Goal: Information Seeking & Learning: Learn about a topic

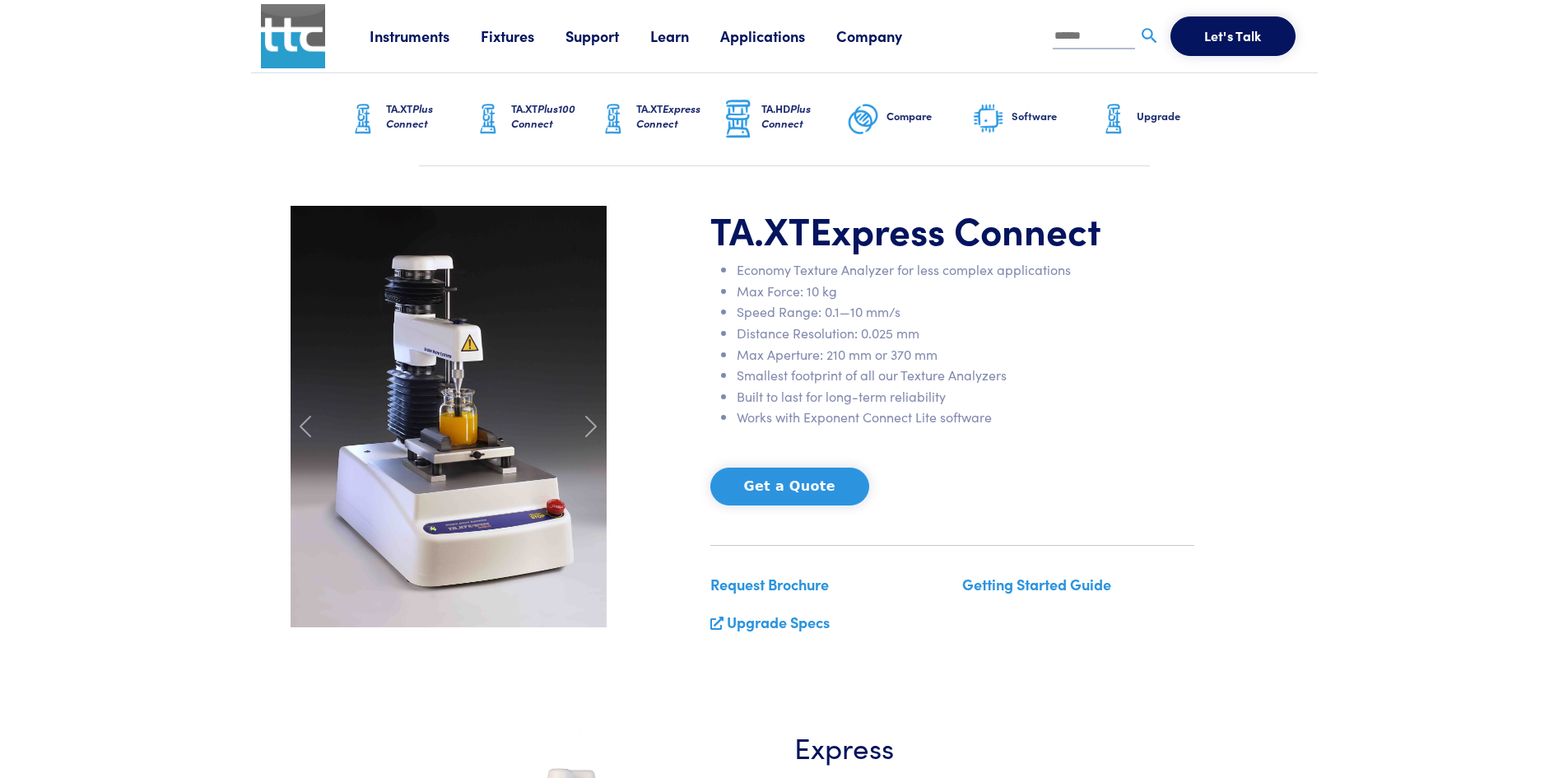
click at [417, 39] on link "Instruments" at bounding box center [425, 36] width 111 height 20
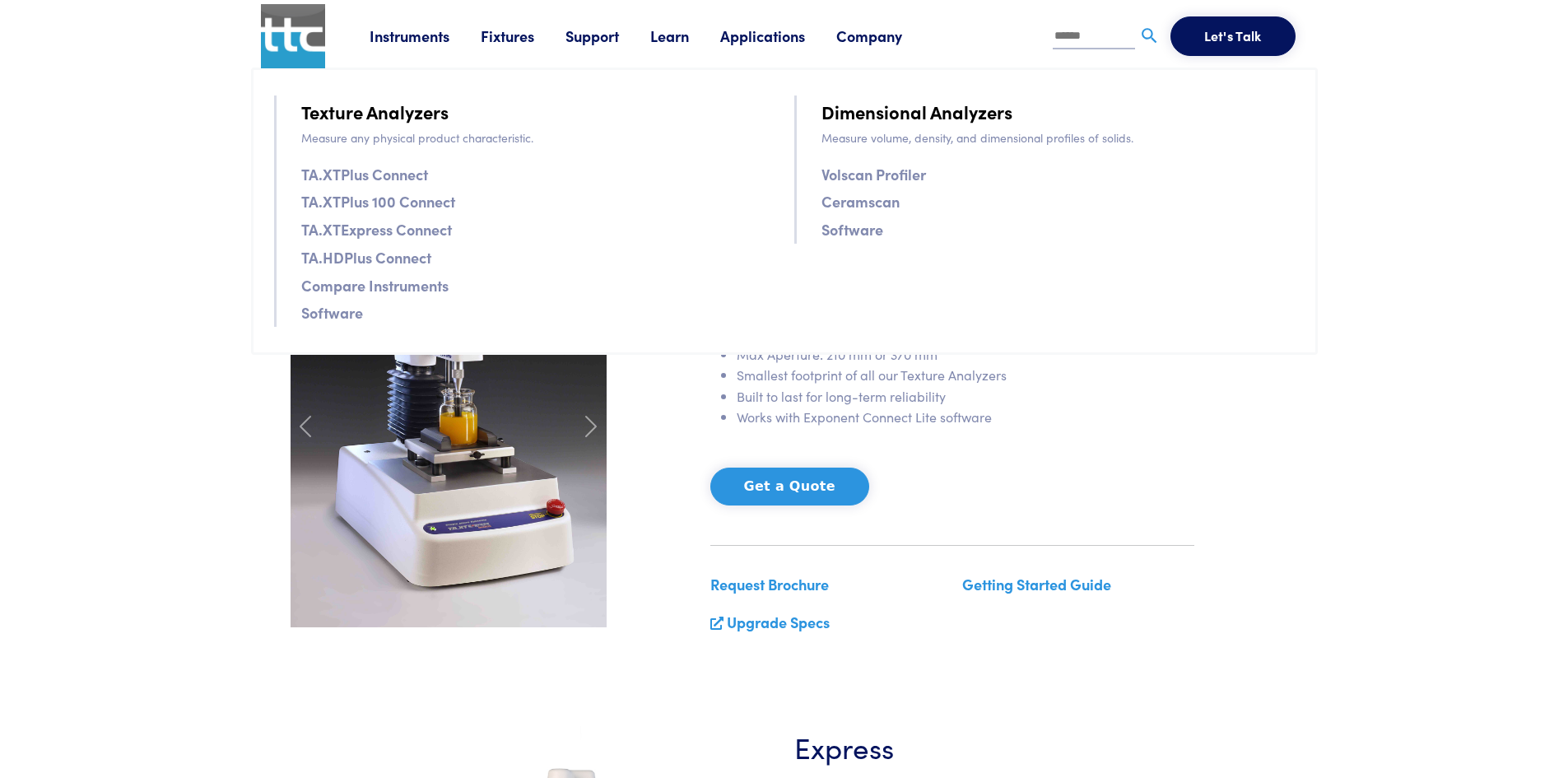
click at [1028, 436] on div "TA.XT Express Connect Economy Texture Analyzer for less complex applications Ma…" at bounding box center [952, 427] width 504 height 442
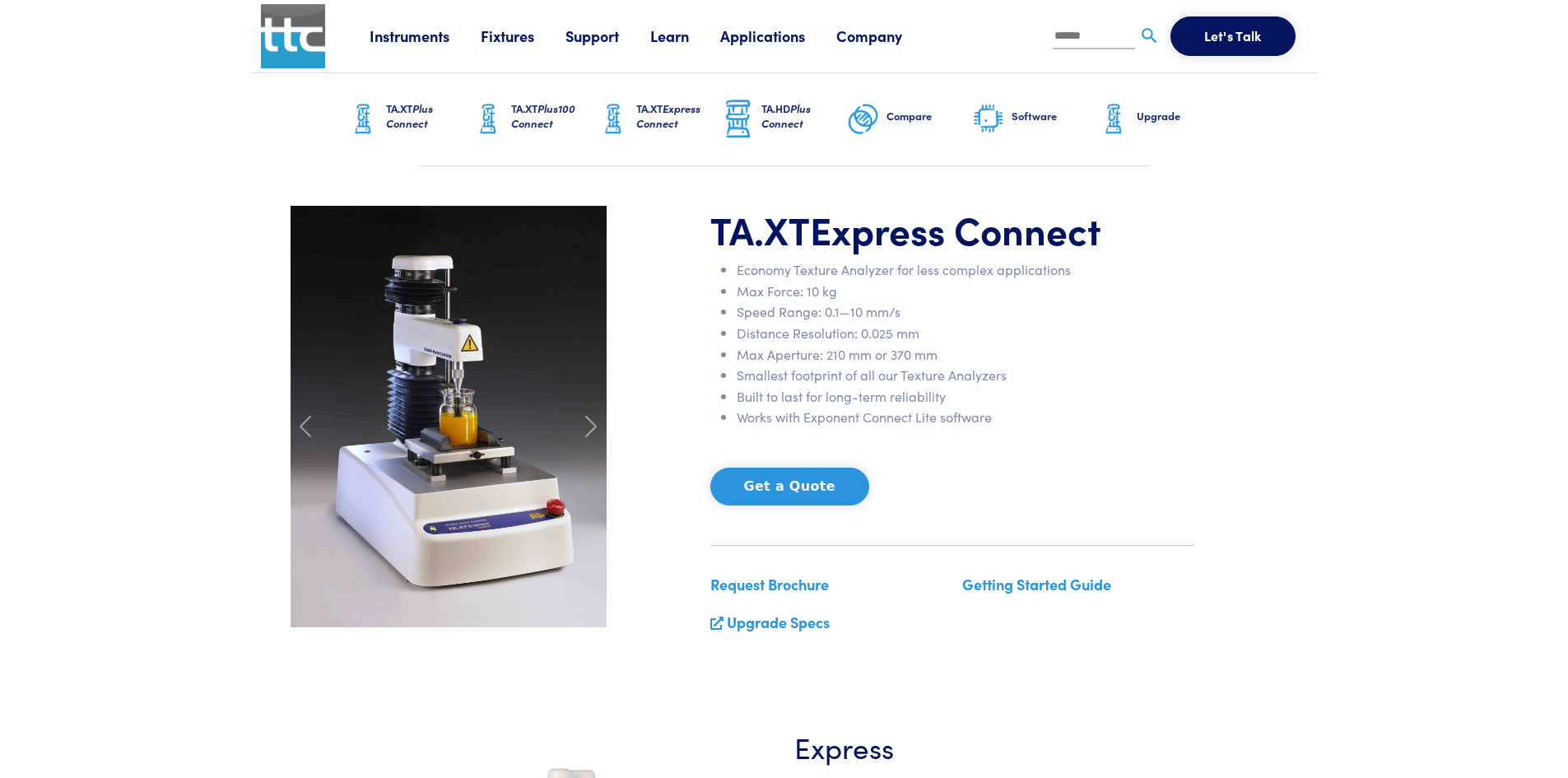
click at [650, 121] on span "Express Connect" at bounding box center [668, 116] width 64 height 30
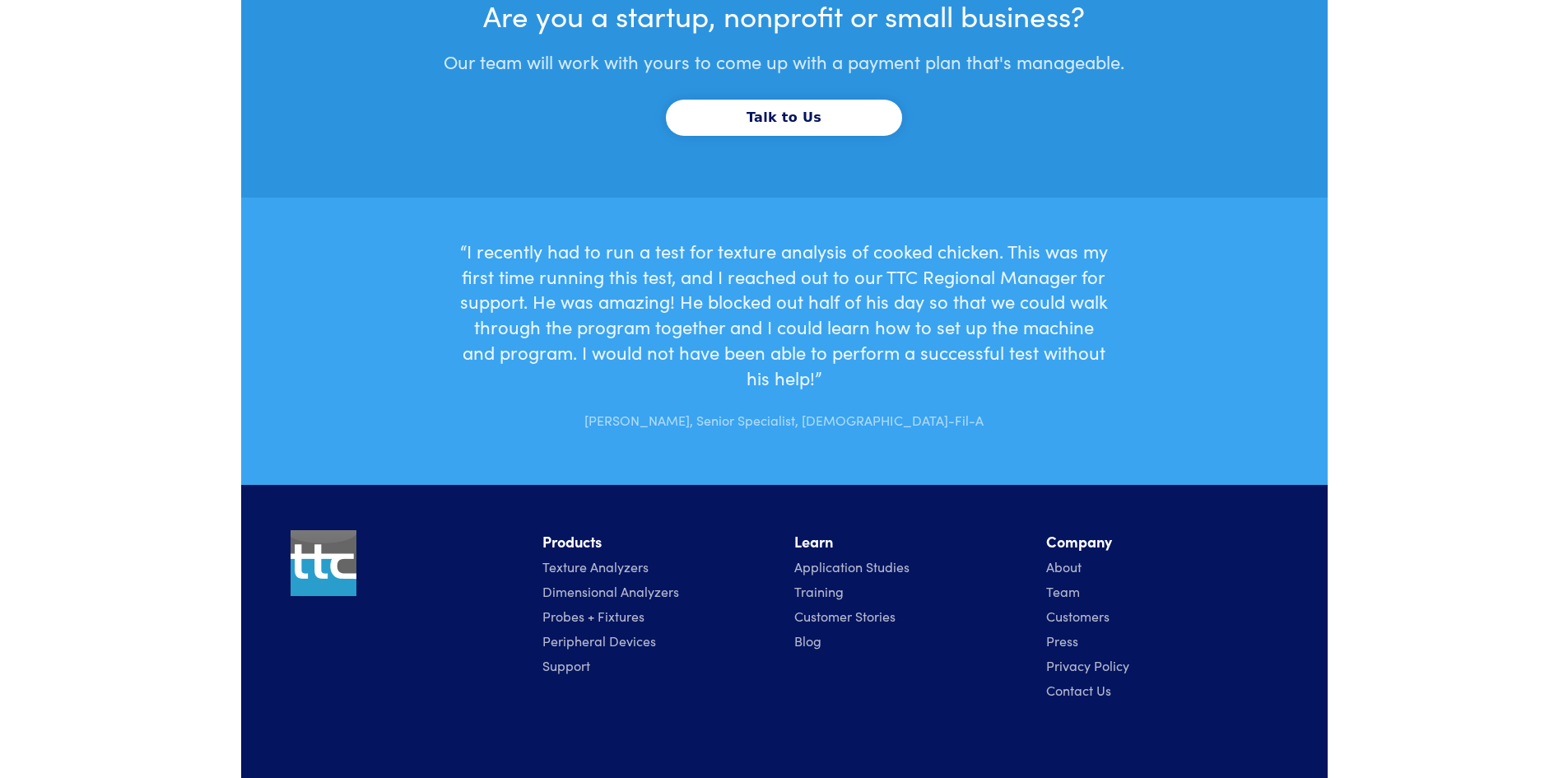
scroll to position [5523, 0]
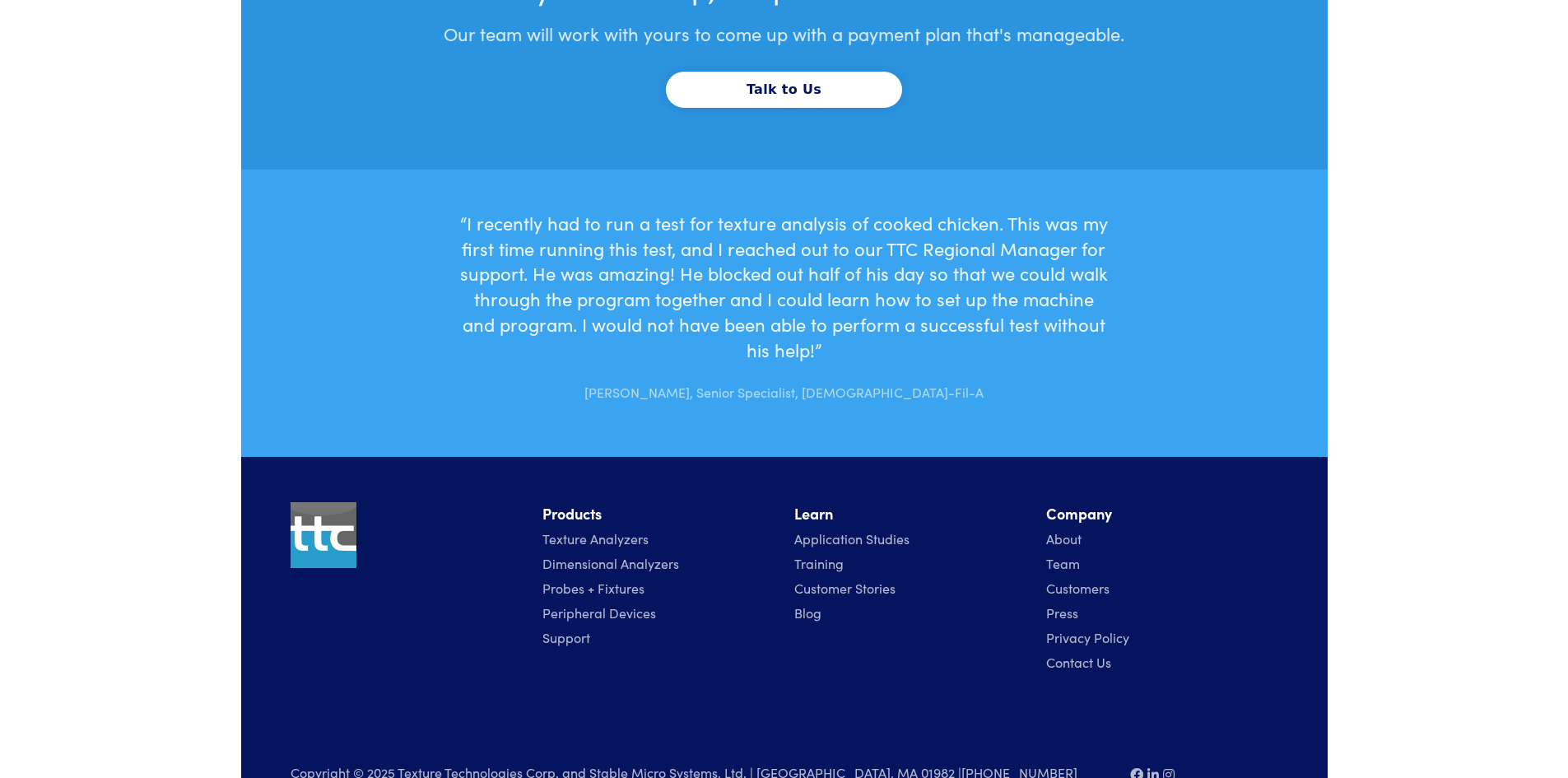
click at [621, 579] on link "Probes + Fixtures" at bounding box center [593, 588] width 102 height 18
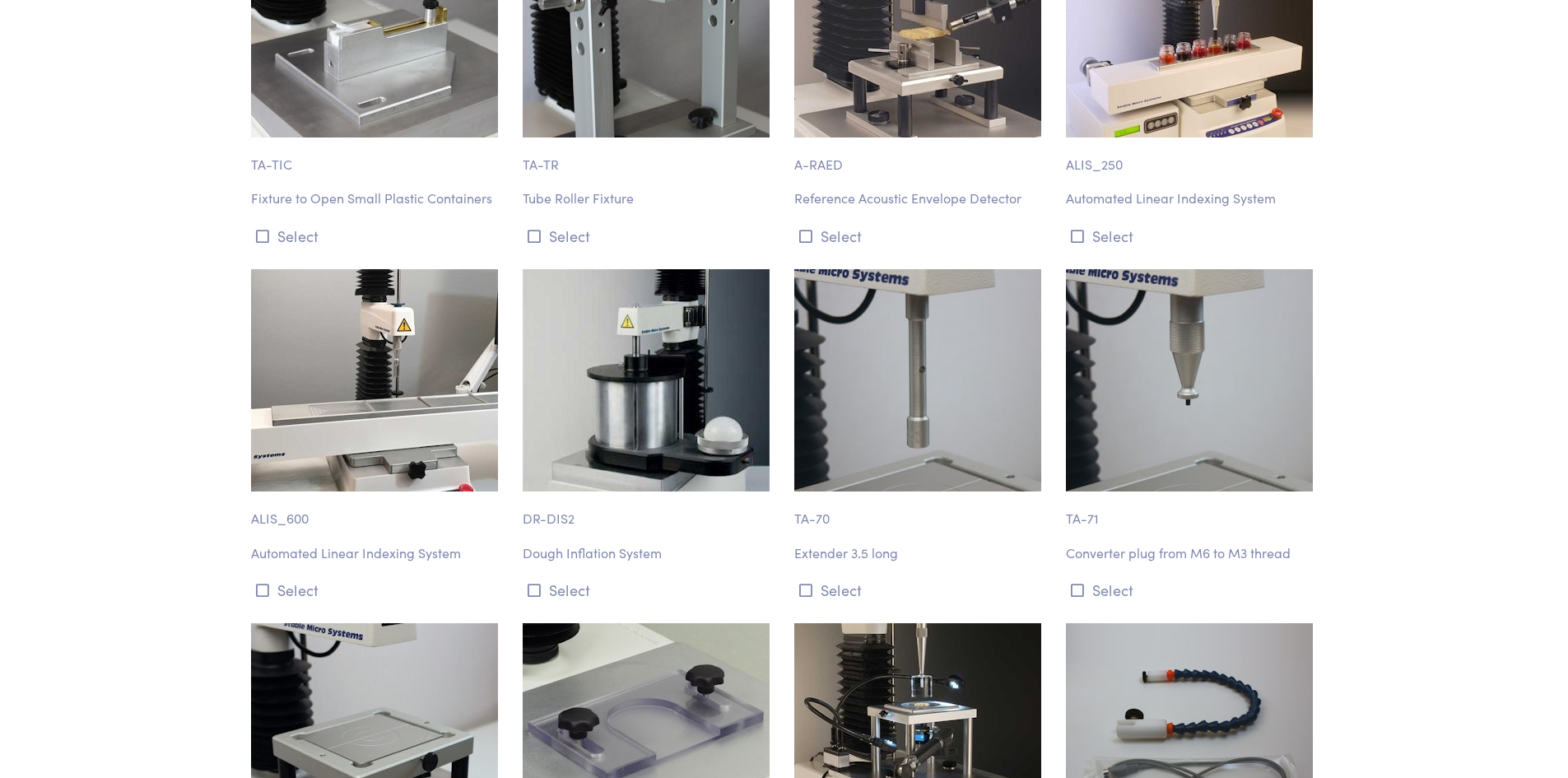
scroll to position [19021, 0]
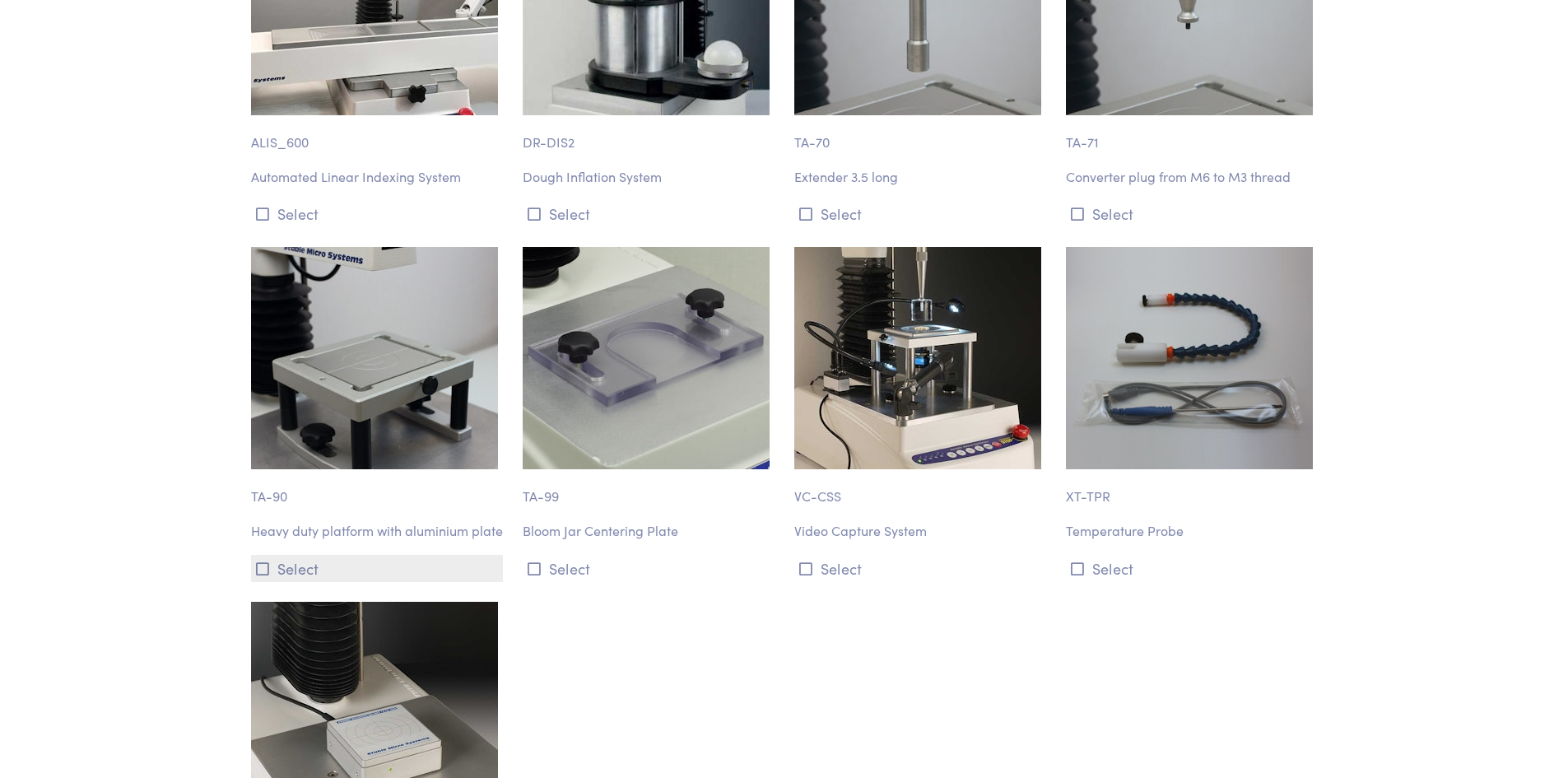
click at [257, 562] on icon at bounding box center [262, 569] width 13 height 15
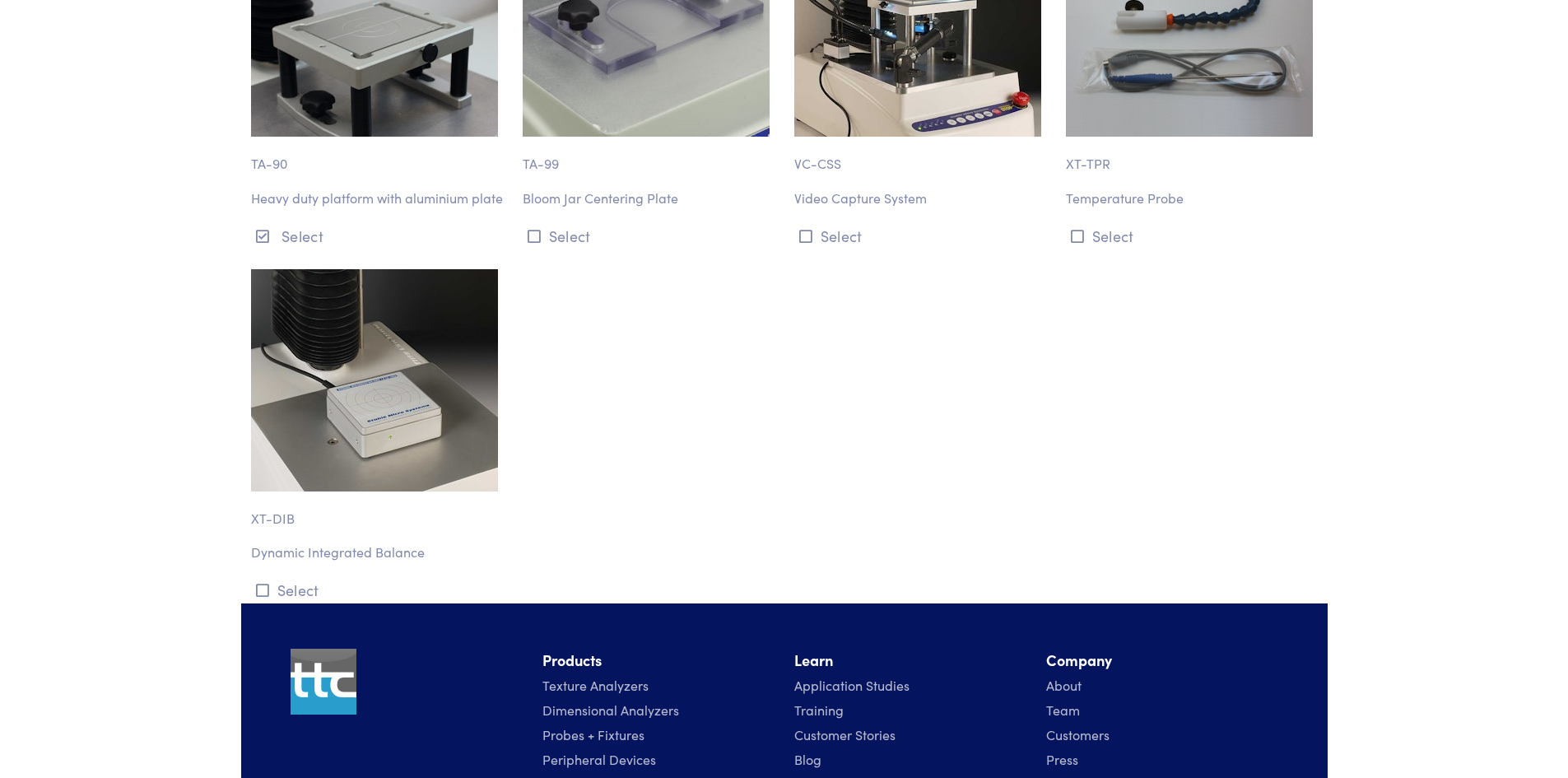
scroll to position [19419, 0]
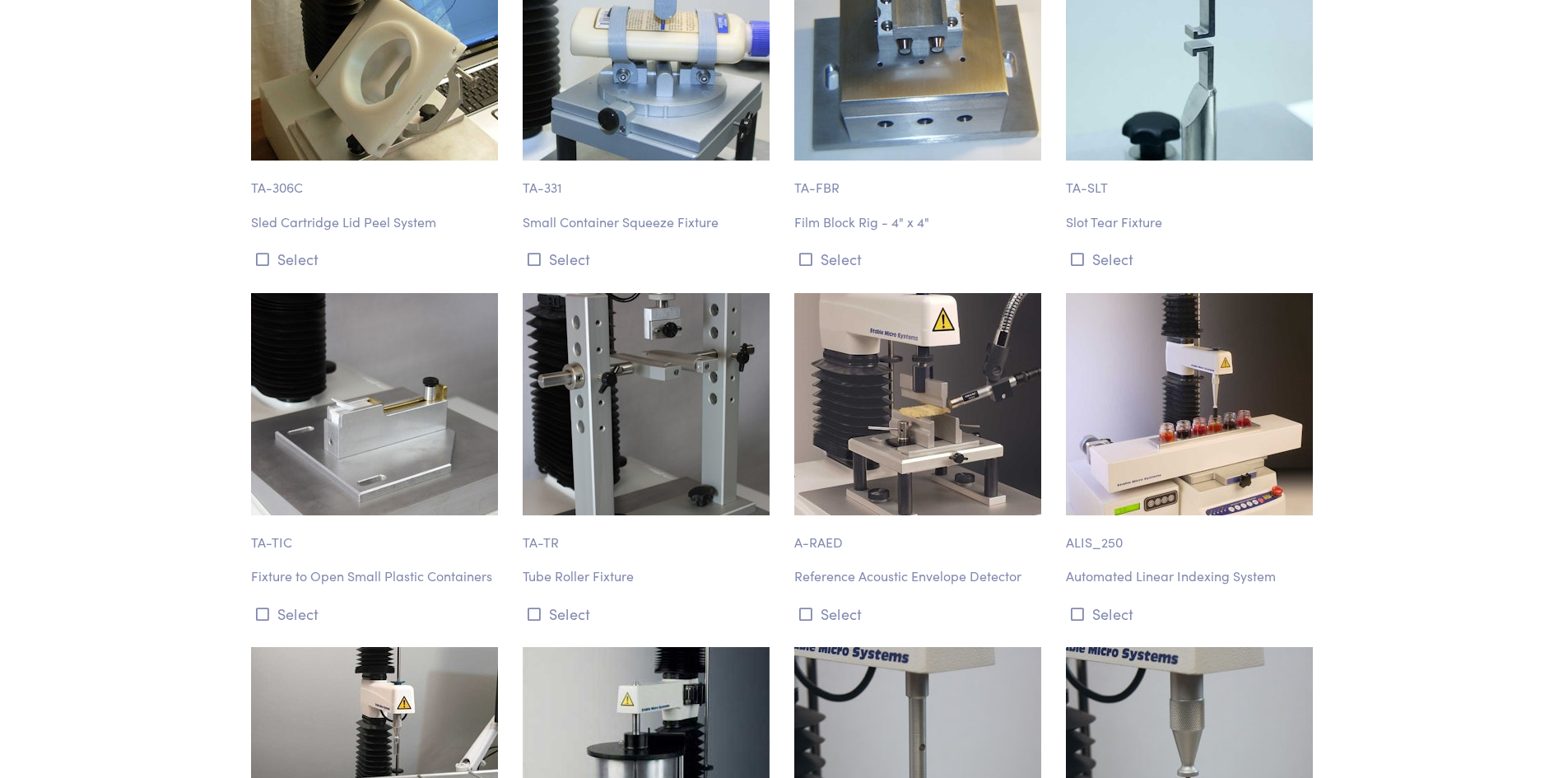
drag, startPoint x: 1484, startPoint y: 369, endPoint x: 1476, endPoint y: 356, distance: 15.3
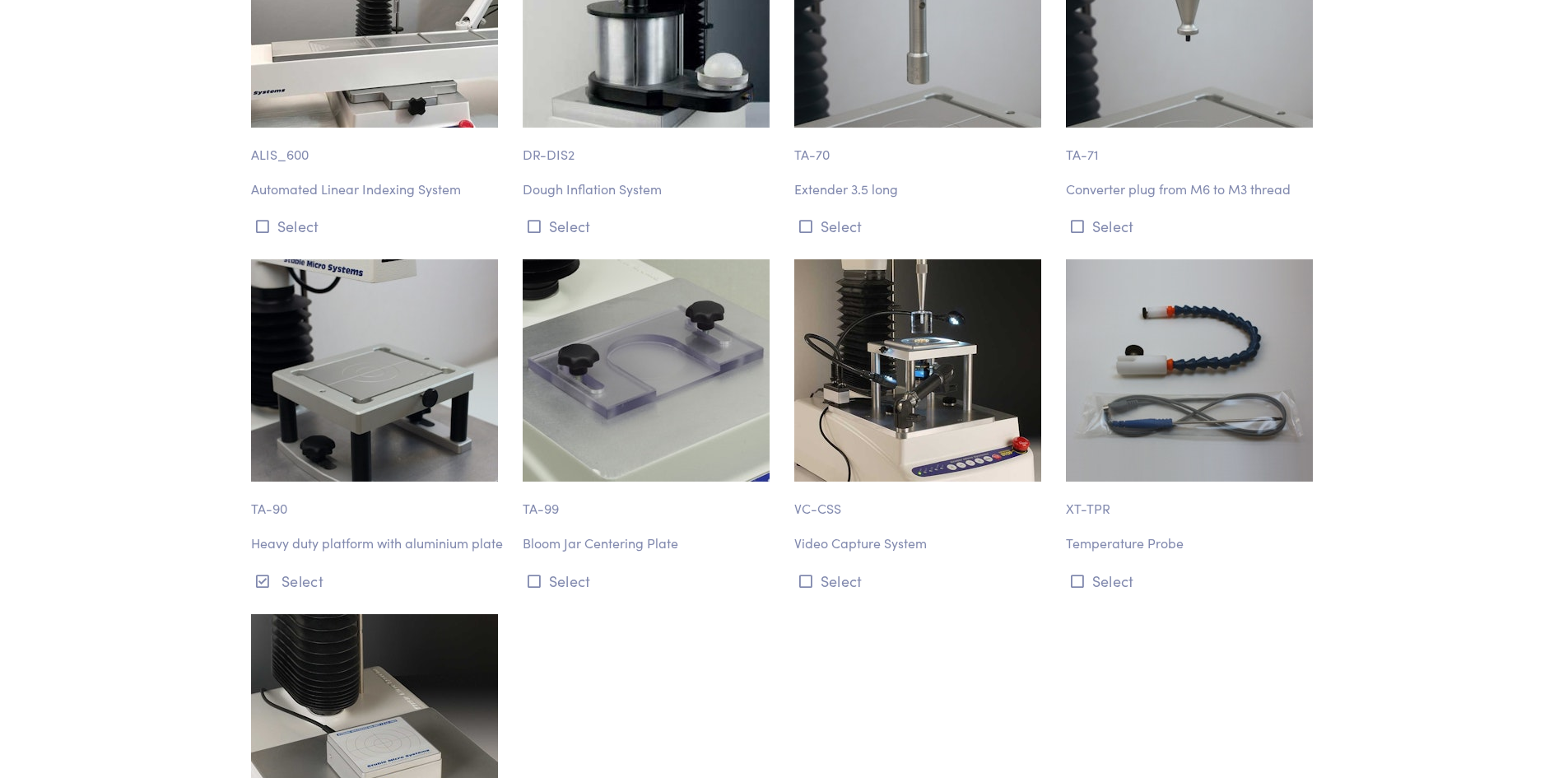
scroll to position [19007, 0]
click at [337, 533] on p "Heavy duty platform with aluminium plate" at bounding box center [376, 544] width 252 height 21
click at [298, 297] on img at bounding box center [374, 372] width 247 height 222
click at [273, 483] on p "TA-90" at bounding box center [376, 501] width 252 height 38
click at [275, 533] on p "Heavy duty platform with aluminium plate" at bounding box center [376, 544] width 252 height 21
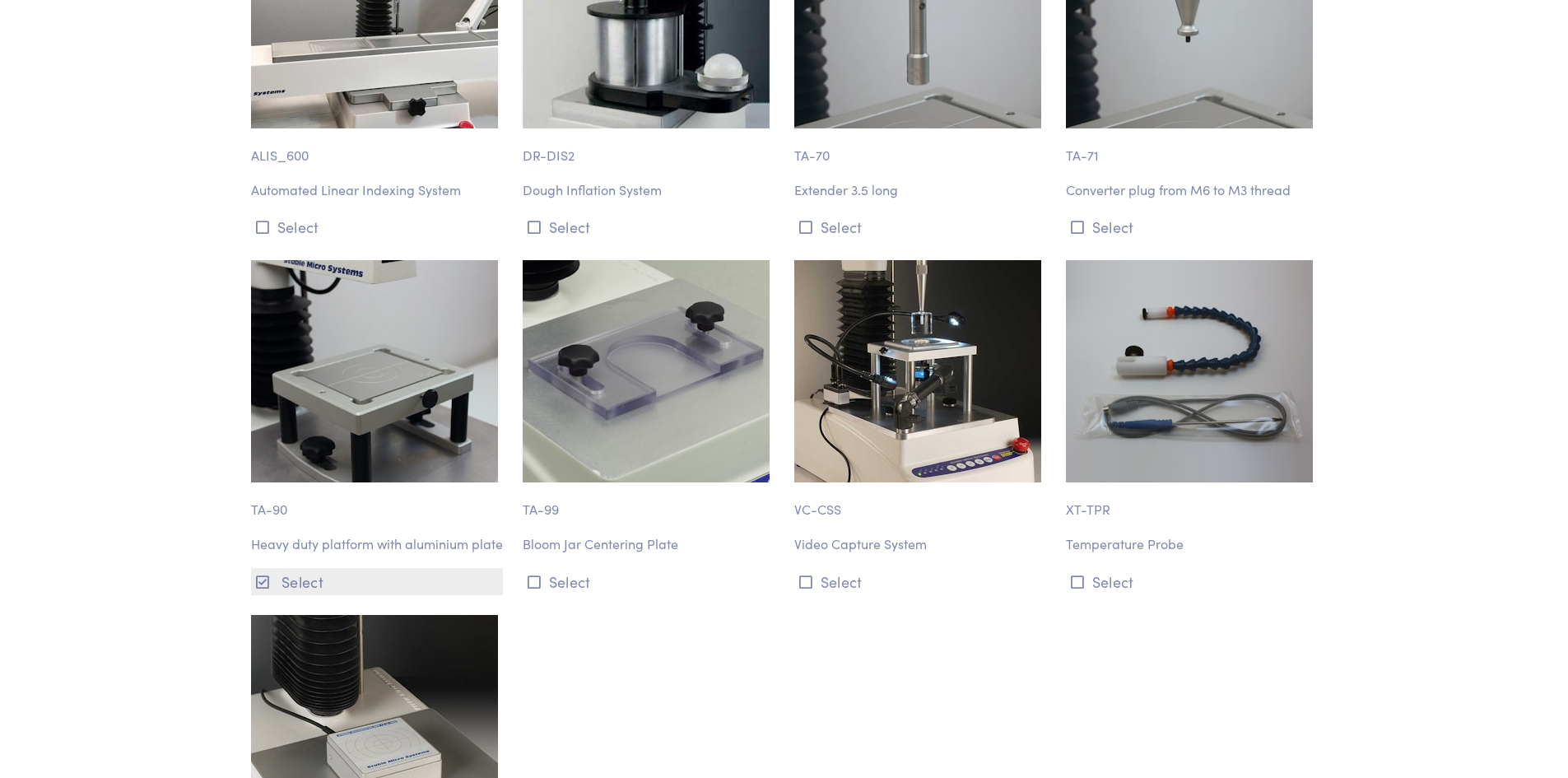
click at [287, 568] on button "Select" at bounding box center [376, 581] width 252 height 28
click at [379, 568] on button "Select" at bounding box center [376, 581] width 252 height 28
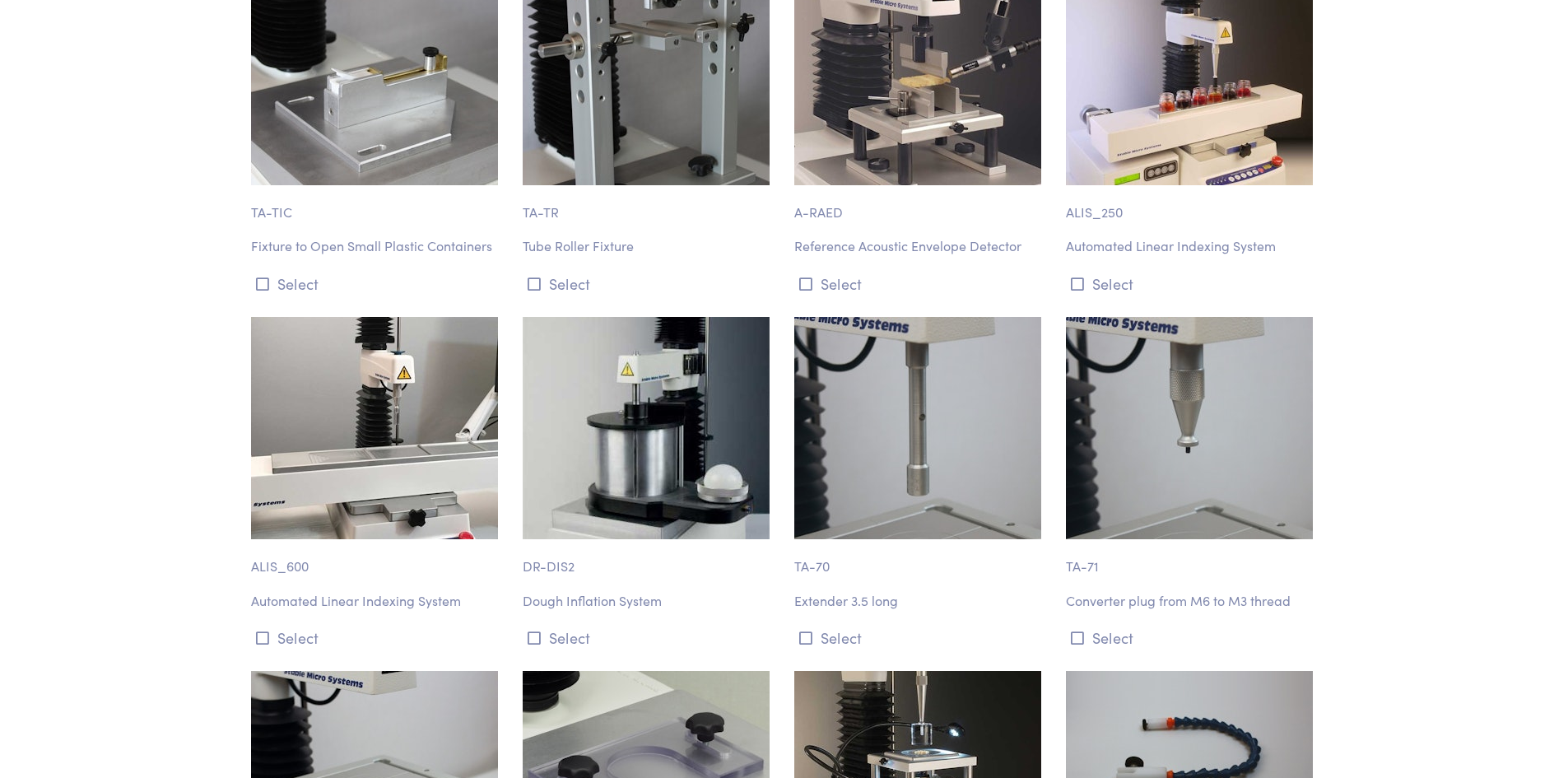
scroll to position [18596, 0]
